Goal: Transaction & Acquisition: Purchase product/service

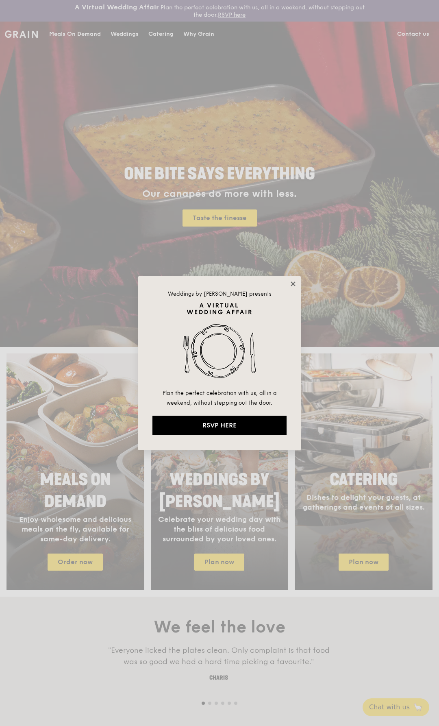
click at [294, 281] on icon at bounding box center [293, 283] width 7 height 7
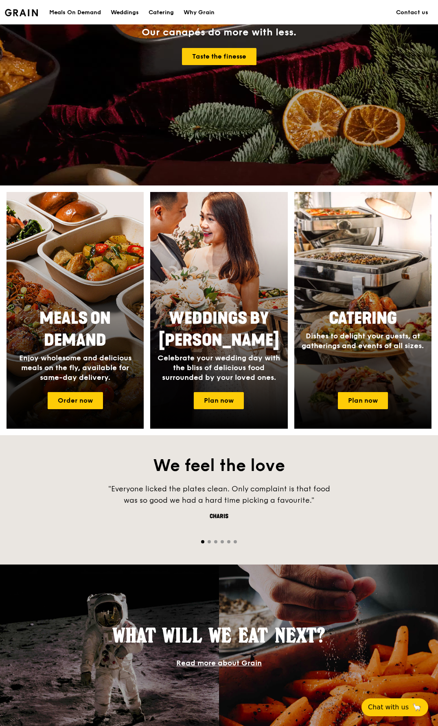
scroll to position [163, 0]
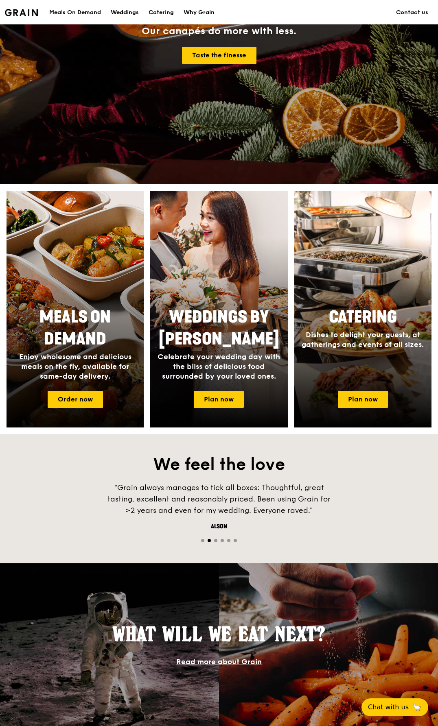
click at [90, 301] on div at bounding box center [75, 309] width 151 height 260
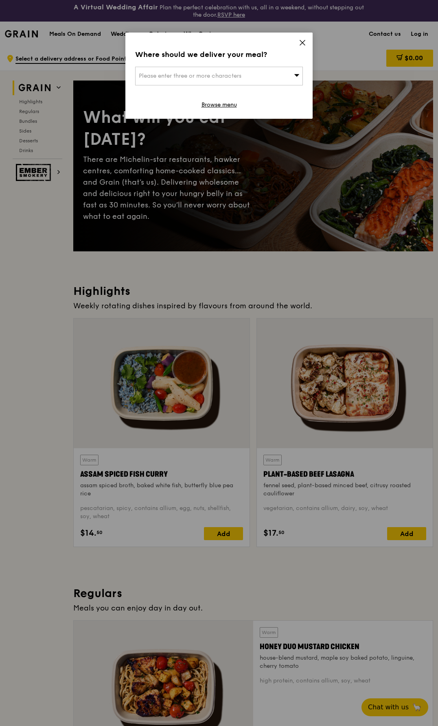
click at [269, 75] on div "Please enter three or more characters" at bounding box center [219, 76] width 168 height 19
click at [302, 39] on div "Where should we deliver your meal? Please enter three or more characters Please…" at bounding box center [218, 76] width 187 height 86
click at [304, 42] on icon at bounding box center [302, 42] width 7 height 7
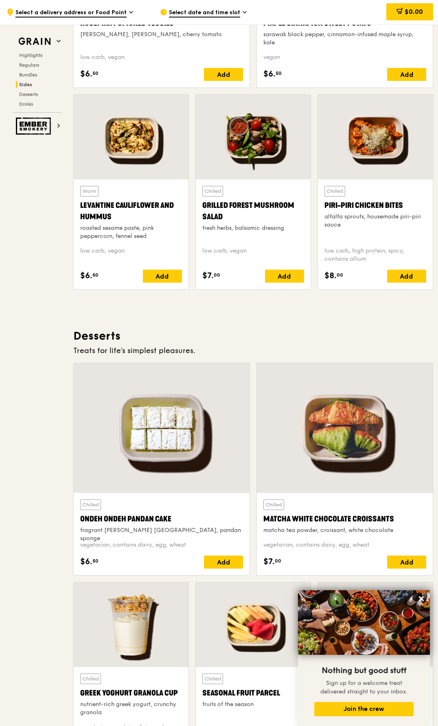
scroll to position [2237, 0]
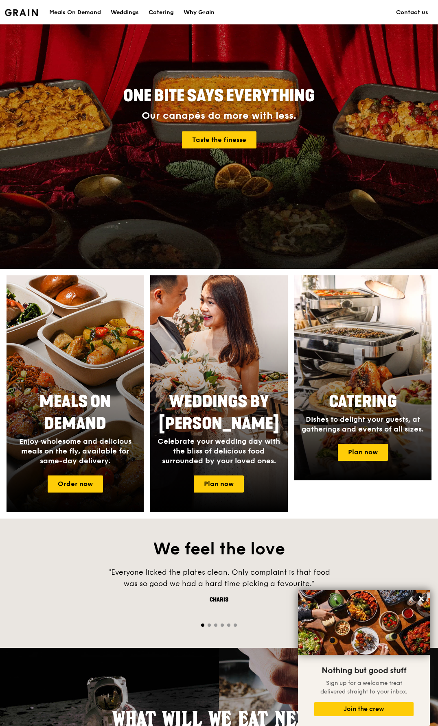
scroll to position [163, 0]
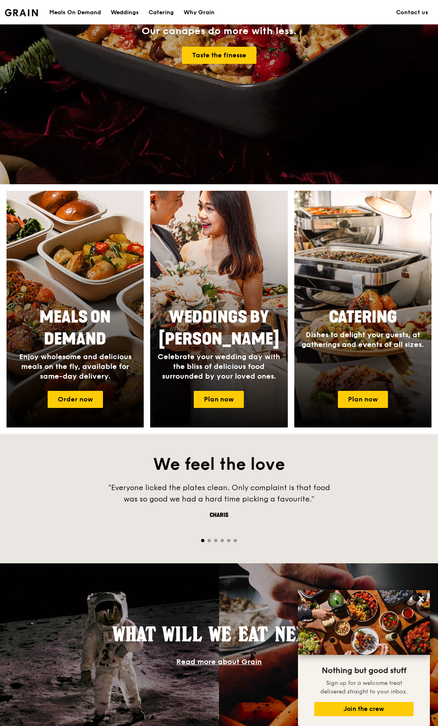
drag, startPoint x: 205, startPoint y: 270, endPoint x: 207, endPoint y: 256, distance: 13.6
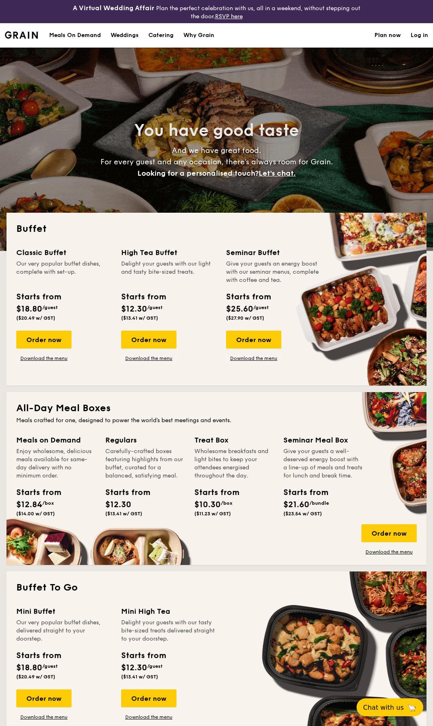
select select
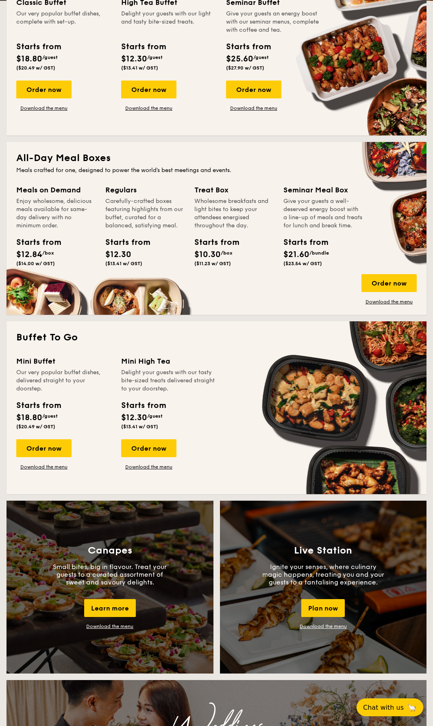
scroll to position [244, 0]
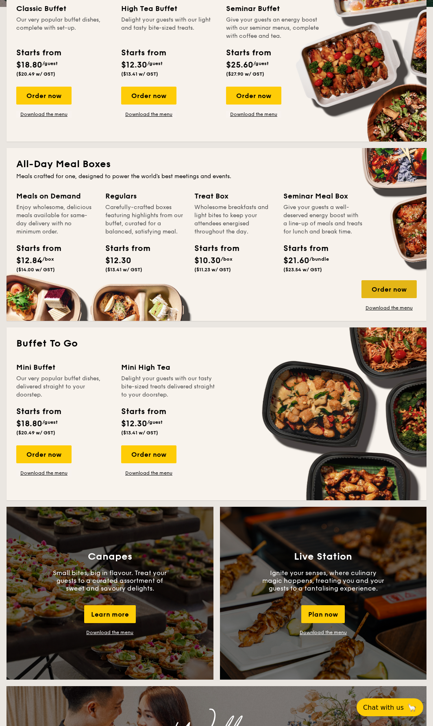
click at [374, 291] on div "Order now" at bounding box center [389, 289] width 55 height 18
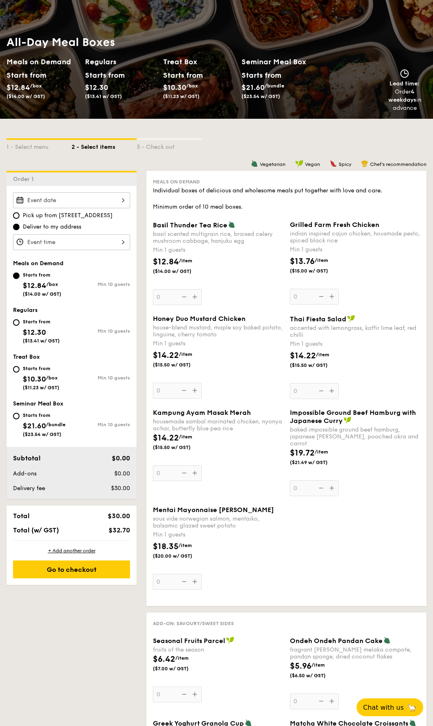
scroll to position [81, 0]
